Goal: Task Accomplishment & Management: Complete application form

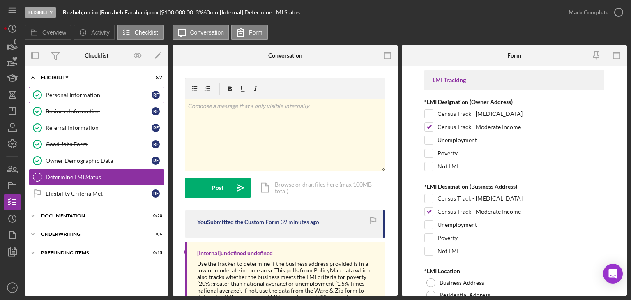
click at [80, 95] on div "Personal Information" at bounding box center [99, 95] width 106 height 7
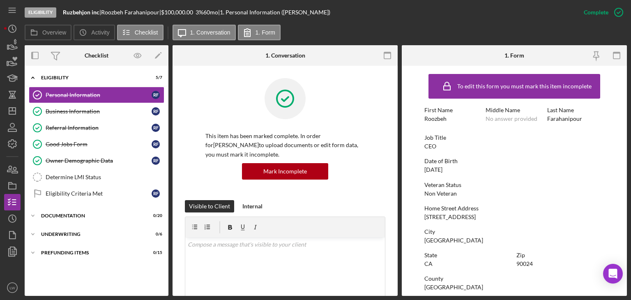
drag, startPoint x: 507, startPoint y: 215, endPoint x: 597, endPoint y: 170, distance: 100.7
click at [597, 170] on div "Date of Birth [DEMOGRAPHIC_DATA]" at bounding box center [515, 165] width 180 height 15
click at [118, 107] on link "Business Information Business Information R F" at bounding box center [97, 111] width 136 height 16
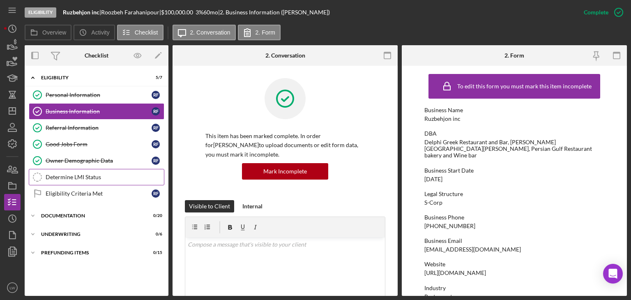
click at [112, 174] on div "Determine LMI Status" at bounding box center [105, 177] width 118 height 7
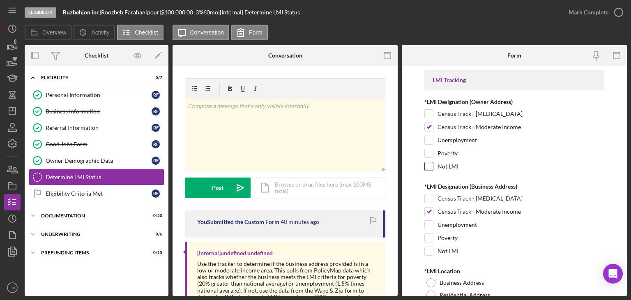
click at [429, 164] on input "Not LMI" at bounding box center [429, 166] width 8 height 8
checkbox input "true"
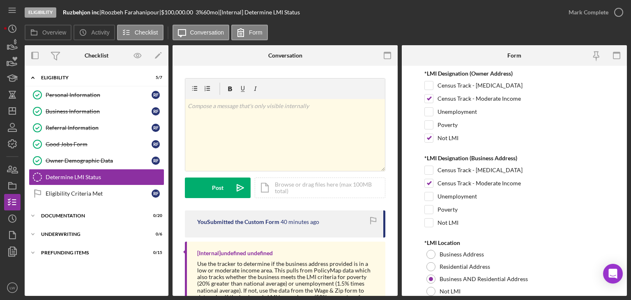
scroll to position [41, 0]
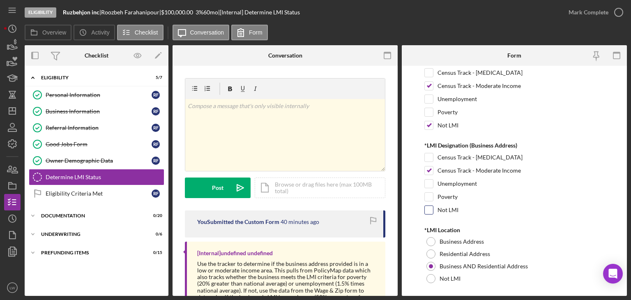
click at [432, 210] on input "Not LMI" at bounding box center [429, 210] width 8 height 8
checkbox input "true"
click at [430, 85] on input "Census Track - Moderate Income" at bounding box center [429, 86] width 8 height 8
checkbox input "false"
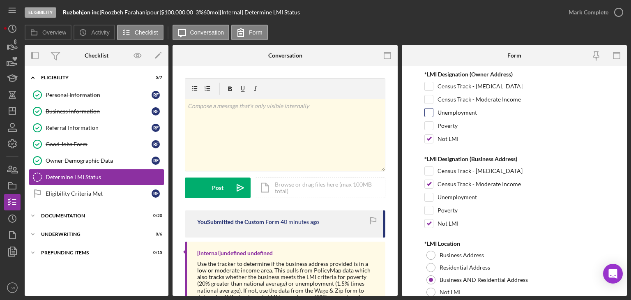
scroll to position [82, 0]
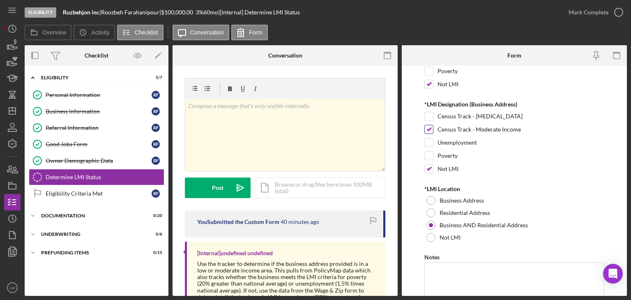
click at [436, 129] on div "Census Track - Moderate Income" at bounding box center [515, 131] width 180 height 13
click at [431, 129] on input "Census Track - Moderate Income" at bounding box center [429, 129] width 8 height 8
checkbox input "false"
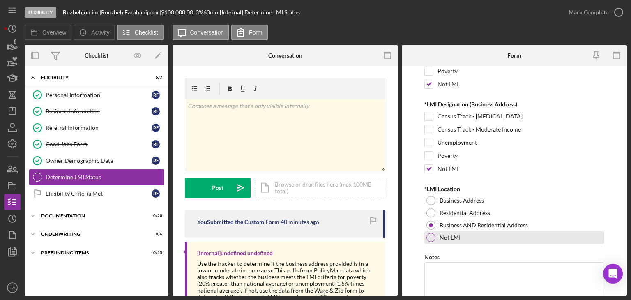
click at [434, 237] on div at bounding box center [431, 237] width 9 height 9
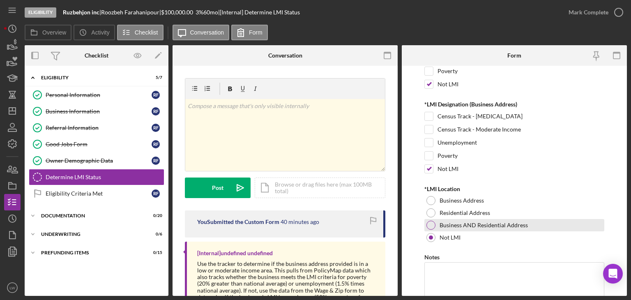
scroll to position [118, 0]
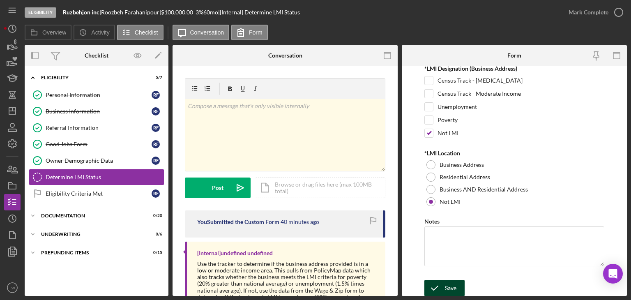
click at [447, 287] on div "Save" at bounding box center [451, 288] width 12 height 16
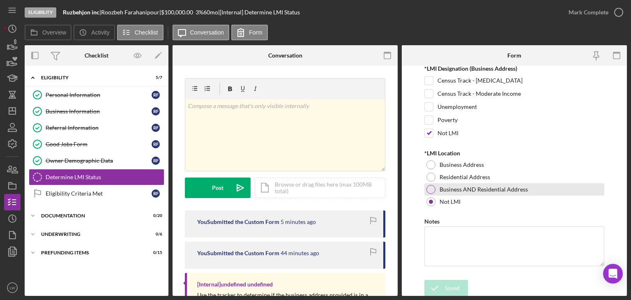
click at [430, 188] on div at bounding box center [431, 189] width 9 height 9
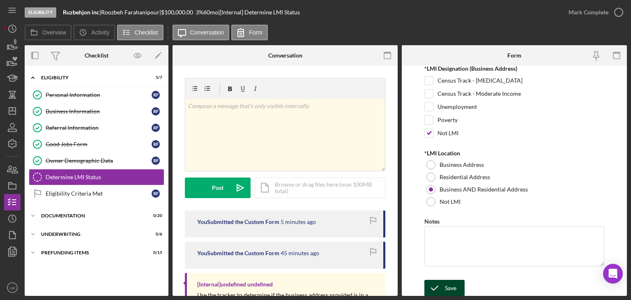
click at [448, 282] on div "Save" at bounding box center [451, 288] width 12 height 16
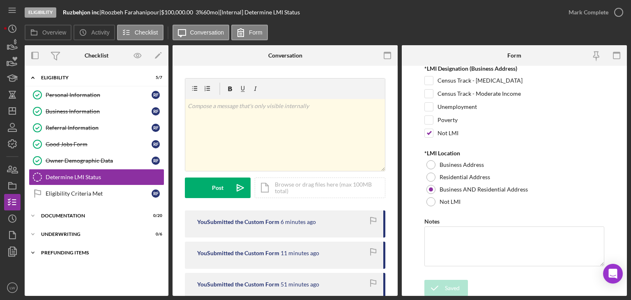
click at [94, 255] on div "Icon/Expander Prefunding Items 0 / 15" at bounding box center [97, 253] width 144 height 16
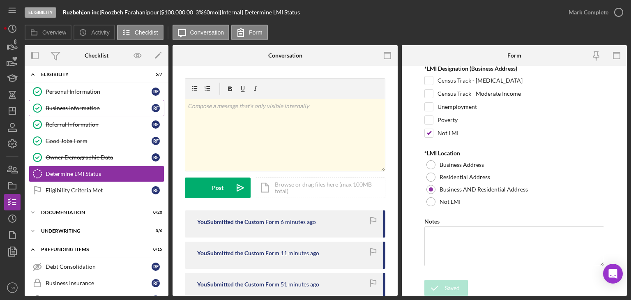
scroll to position [0, 0]
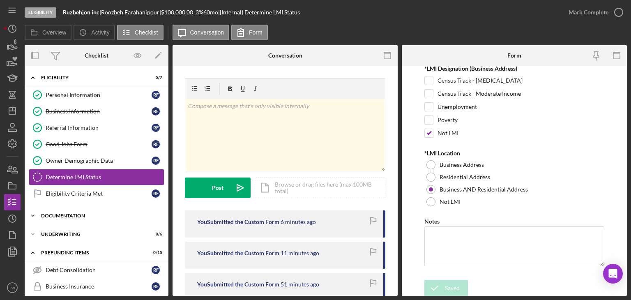
click at [61, 216] on div "Documentation" at bounding box center [99, 215] width 117 height 5
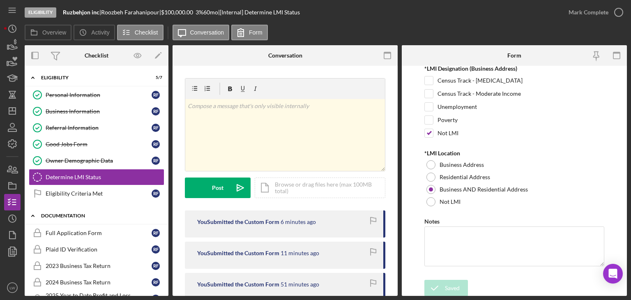
click at [66, 216] on div "Documentation" at bounding box center [99, 215] width 117 height 5
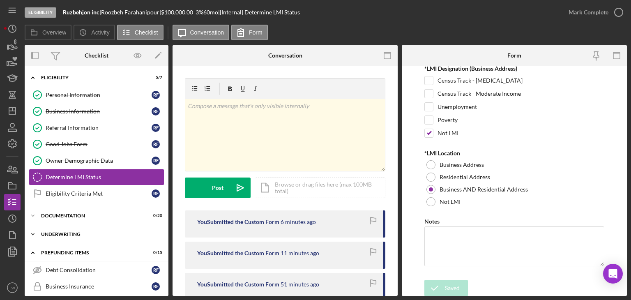
click at [67, 234] on div "Underwriting" at bounding box center [99, 234] width 117 height 5
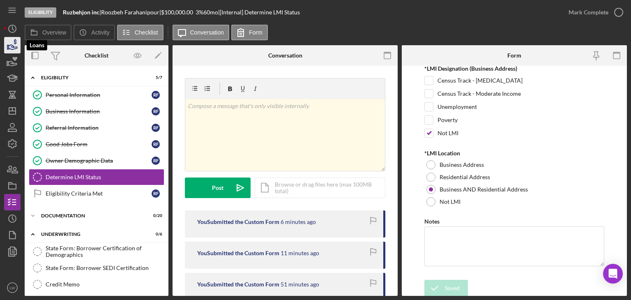
click at [8, 39] on icon "button" at bounding box center [12, 45] width 21 height 21
